Goal: Information Seeking & Learning: Understand process/instructions

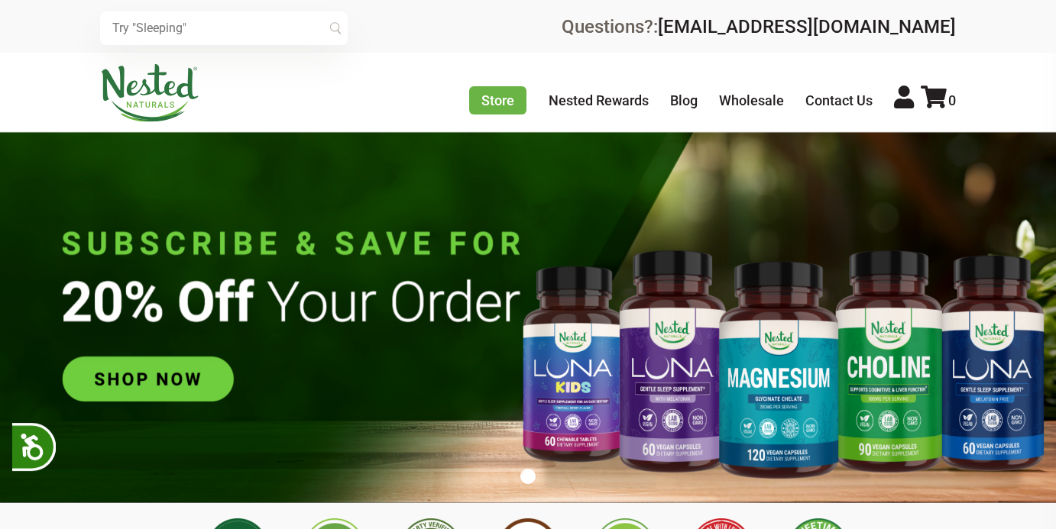
scroll to position [0, 805]
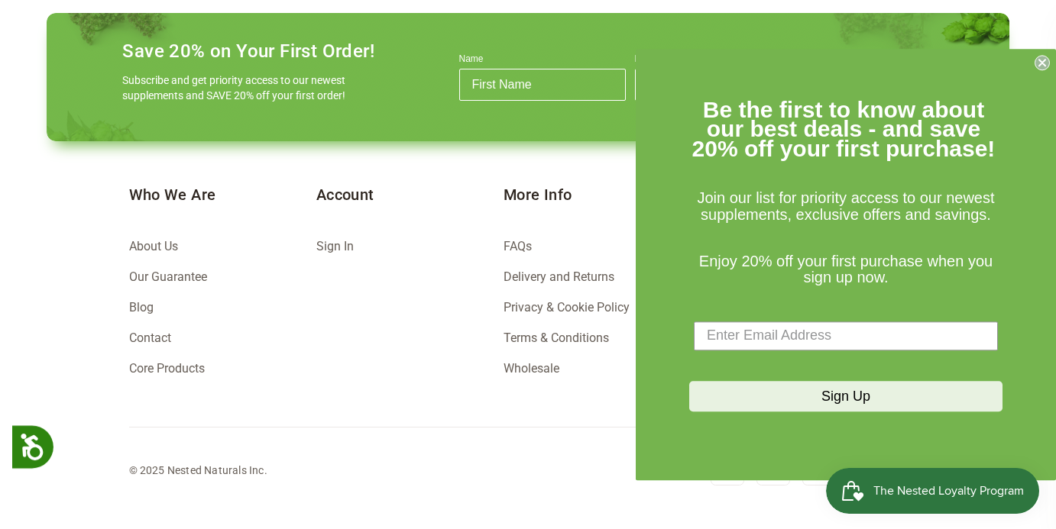
scroll to position [0, 268]
click at [556, 336] on link "Terms & Conditions" at bounding box center [556, 338] width 105 height 15
